Goal: Information Seeking & Learning: Learn about a topic

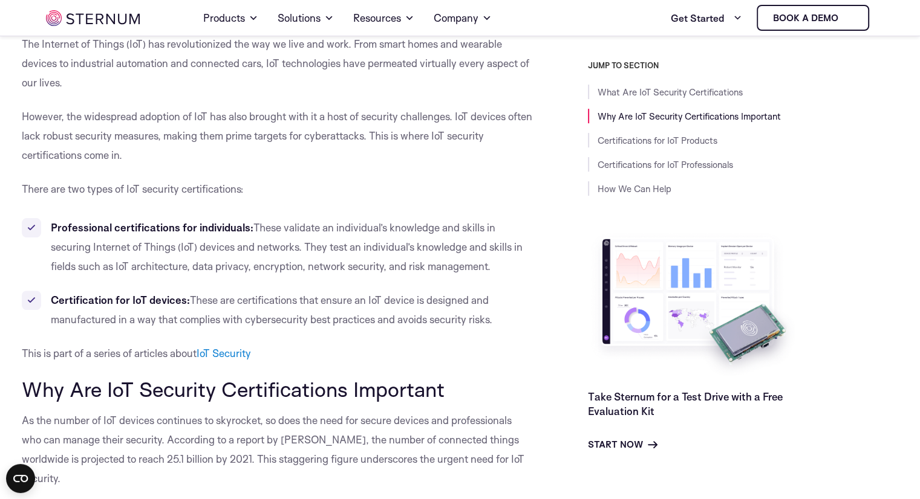
scroll to position [773, 0]
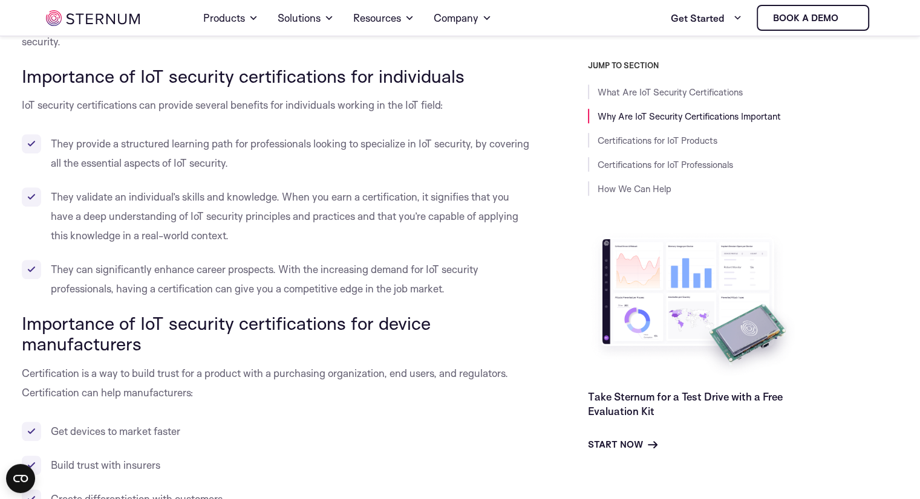
click at [475, 274] on li "They can significantly enhance career prospects. With the increasing demand for…" at bounding box center [277, 279] width 511 height 39
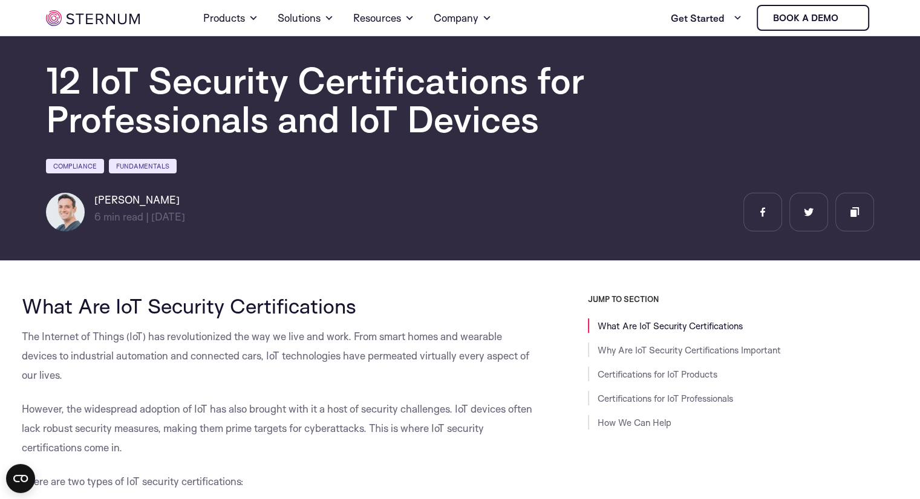
scroll to position [39, 0]
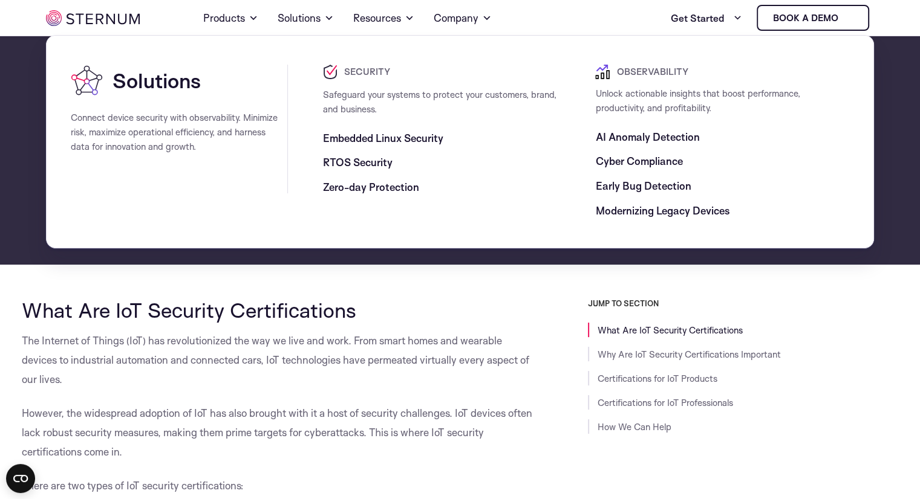
click at [359, 161] on span "RTOS Security" at bounding box center [358, 162] width 70 height 15
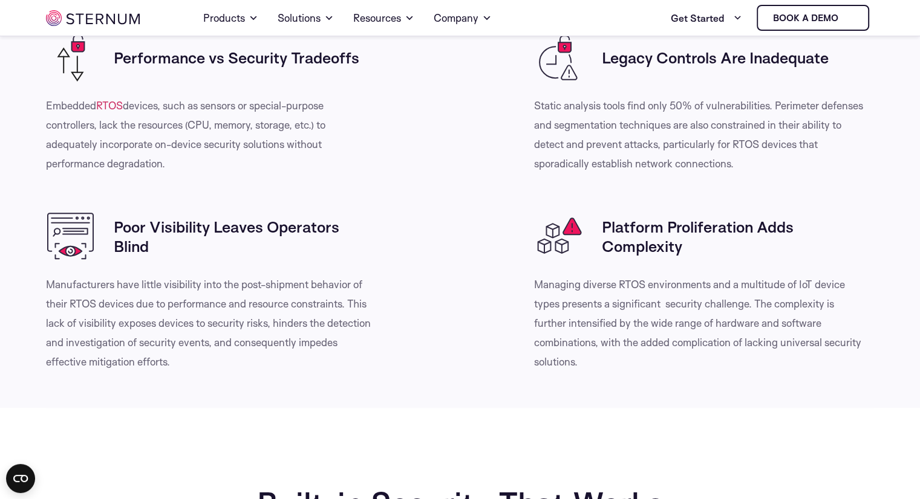
scroll to position [428, 0]
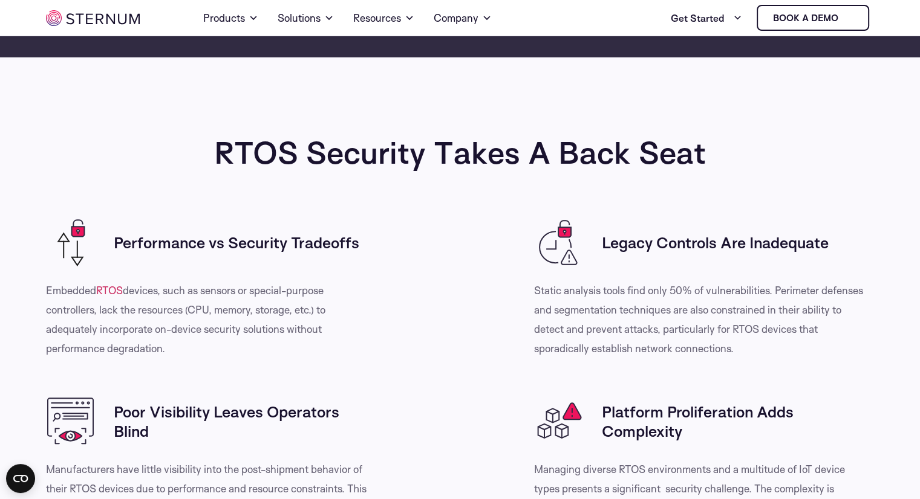
click at [383, 407] on div "Poor Visibility Leaves Operators Blind Manufacturers have little visibility int…" at bounding box center [211, 477] width 349 height 160
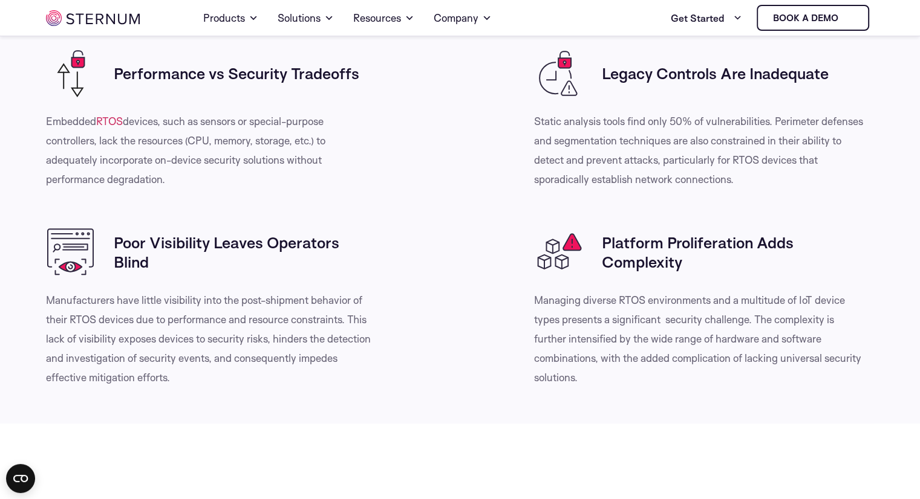
scroll to position [927, 0]
